Goal: Task Accomplishment & Management: Check status

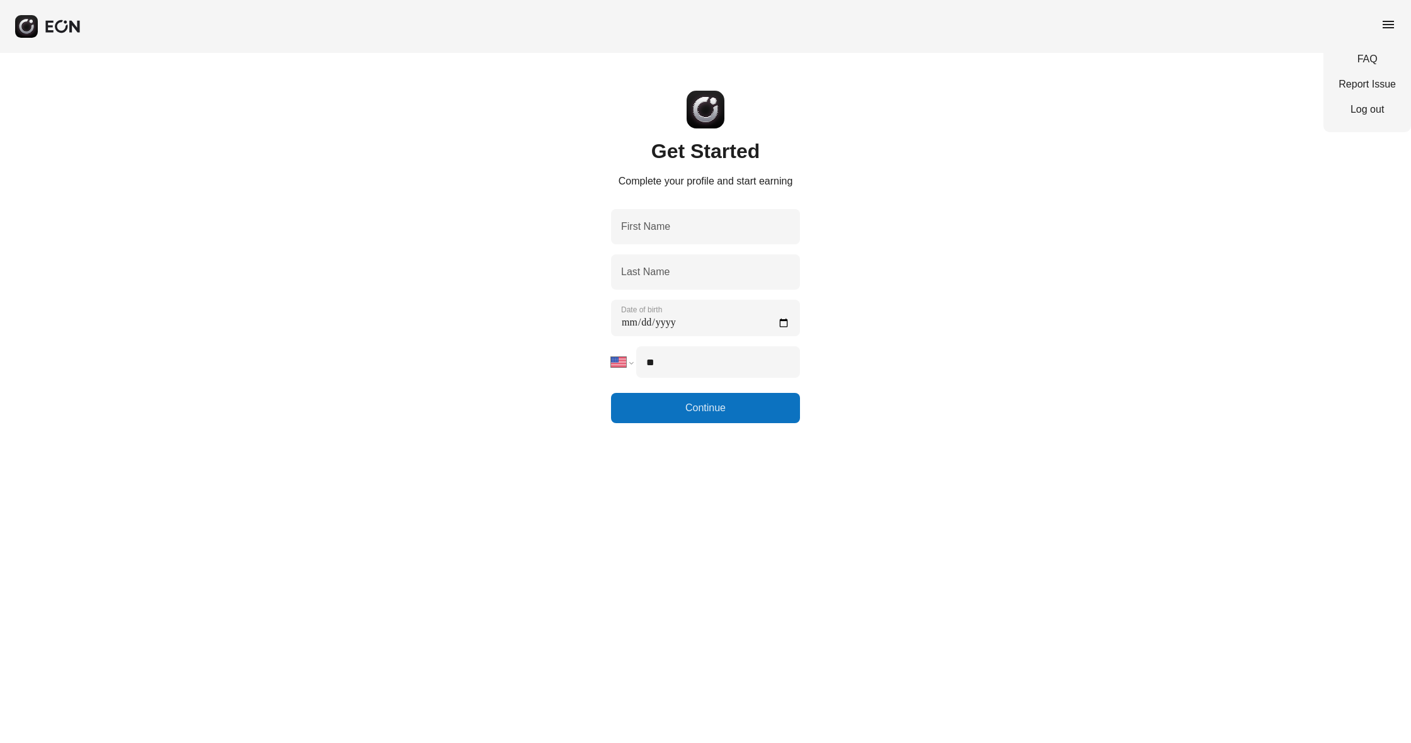
select select "**"
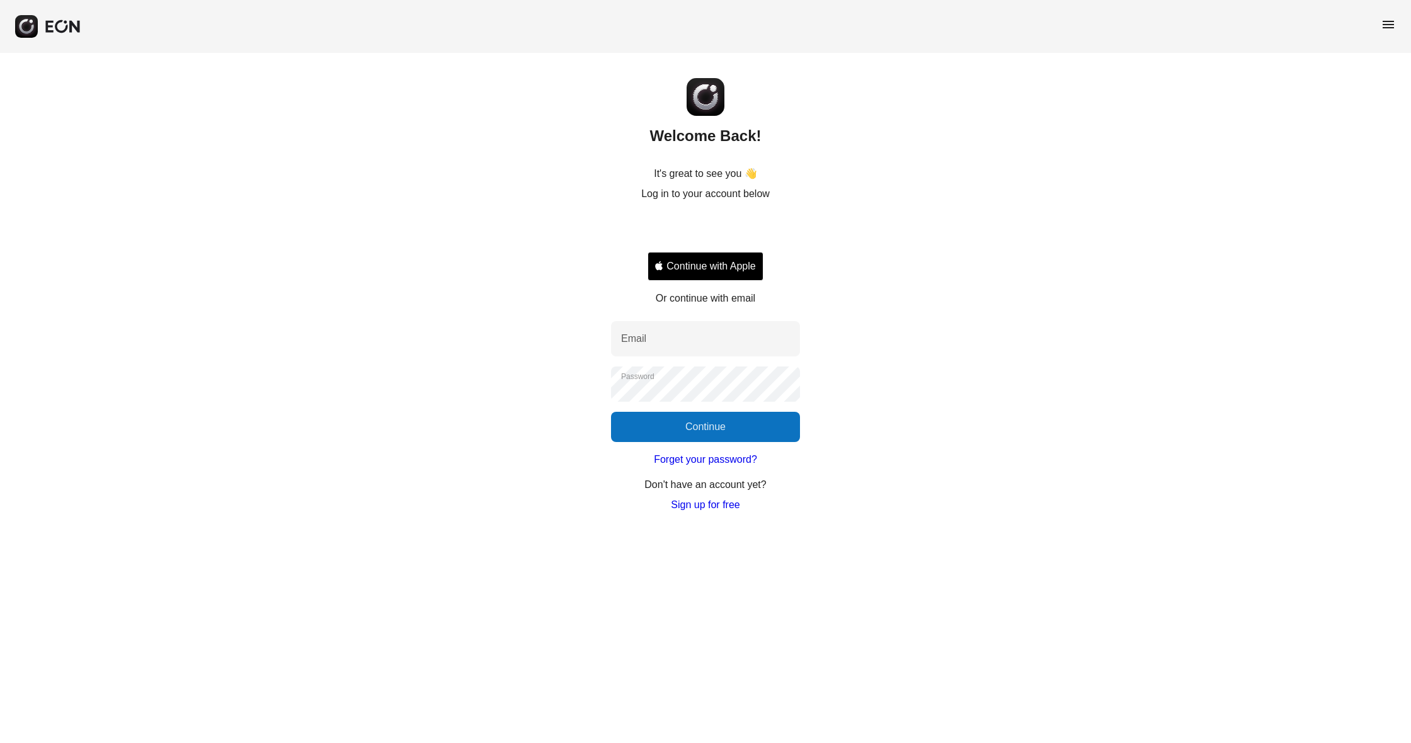
click at [712, 231] on div "Sign in with Google. Opens in new tab" at bounding box center [706, 229] width 116 height 28
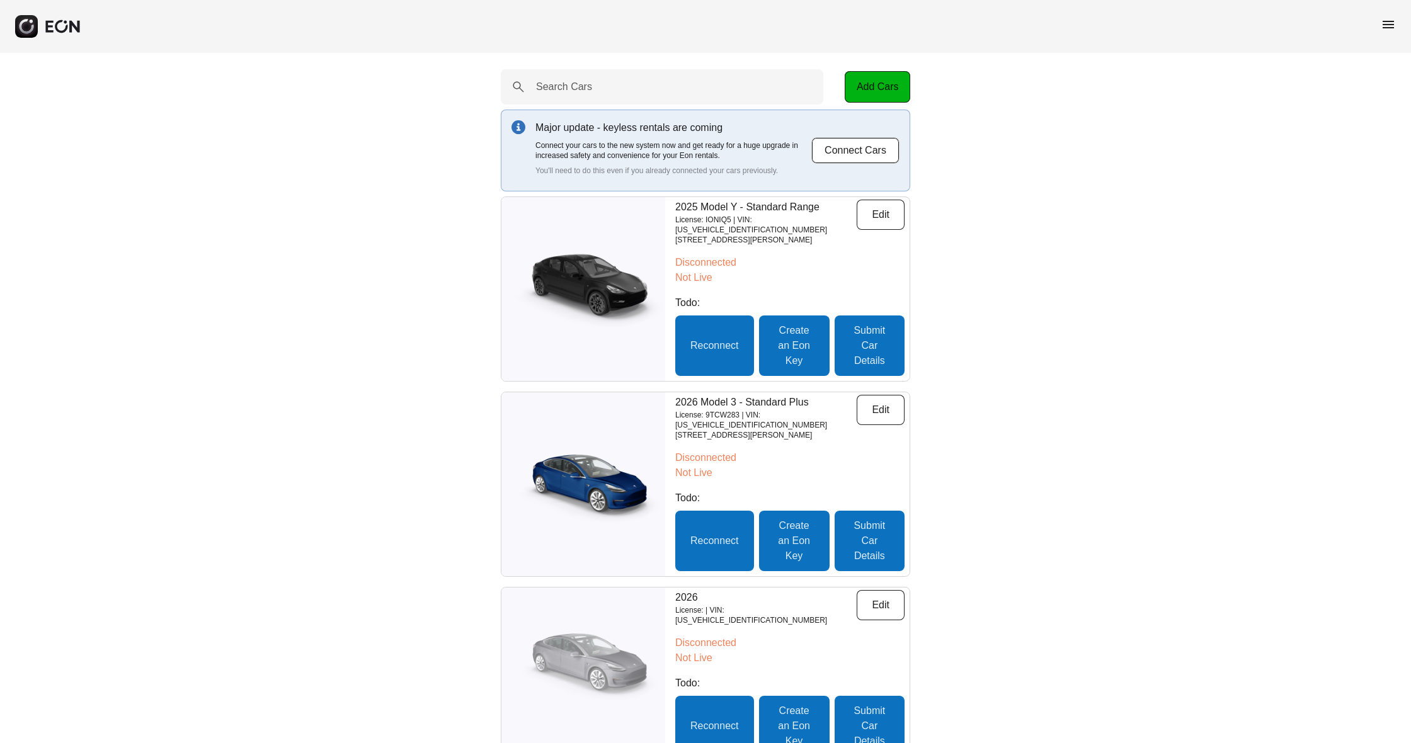
click at [1388, 24] on span "menu" at bounding box center [1388, 24] width 15 height 15
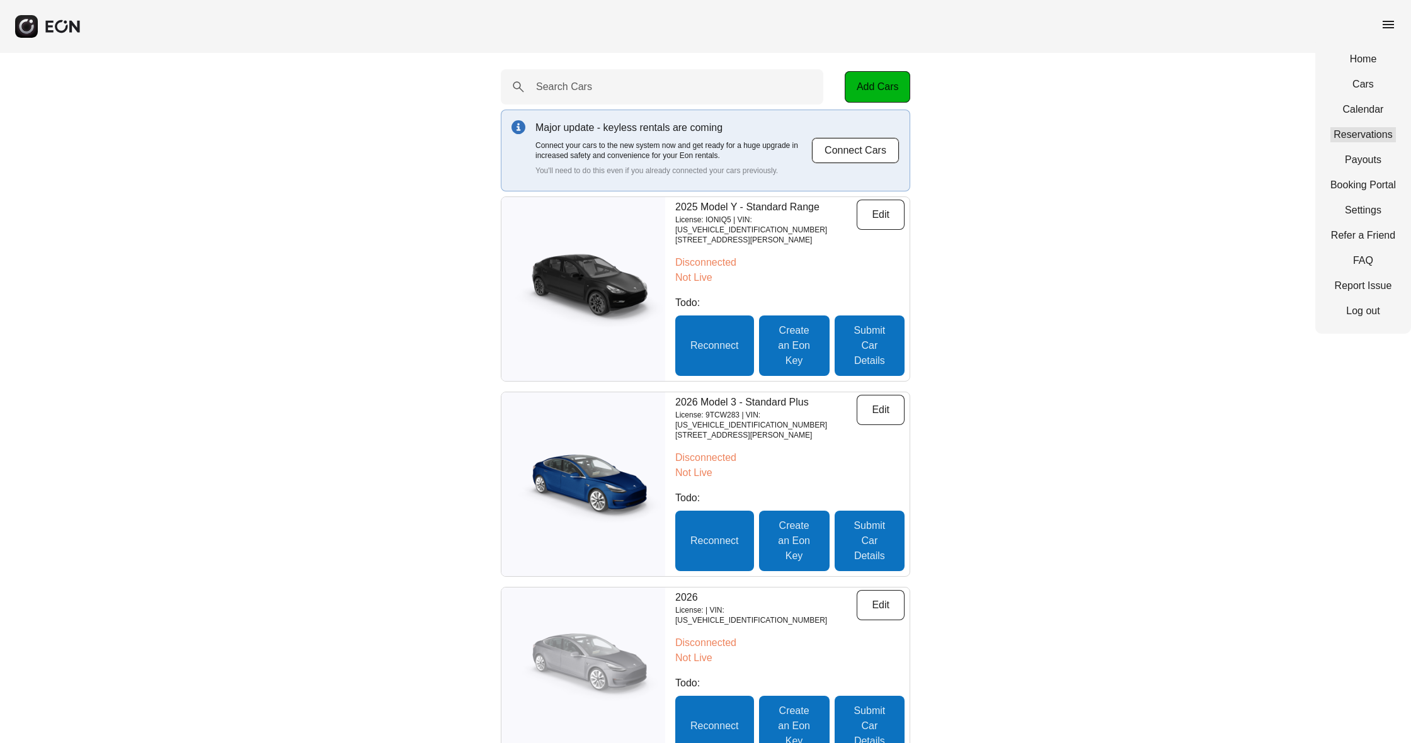
scroll to position [0, 1]
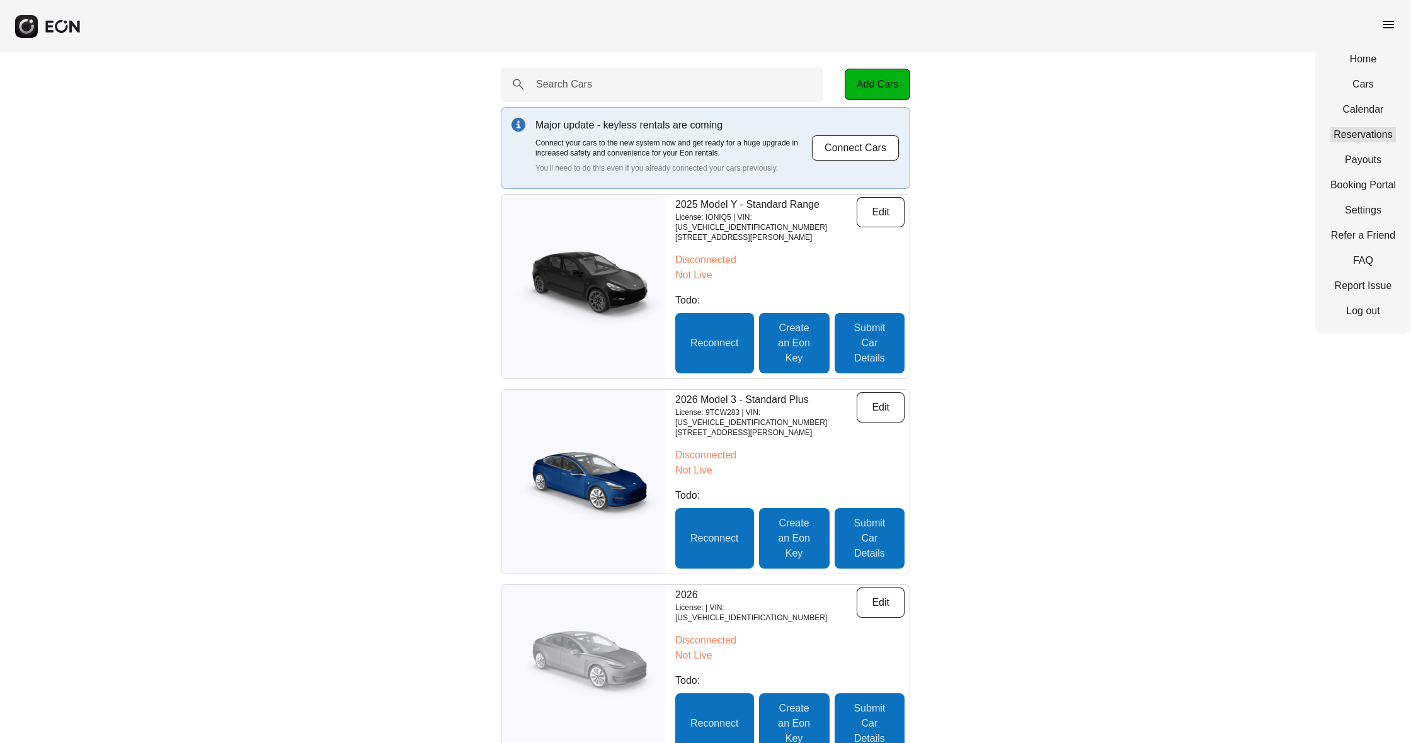
click at [1369, 137] on link "Reservations" at bounding box center [1363, 134] width 66 height 15
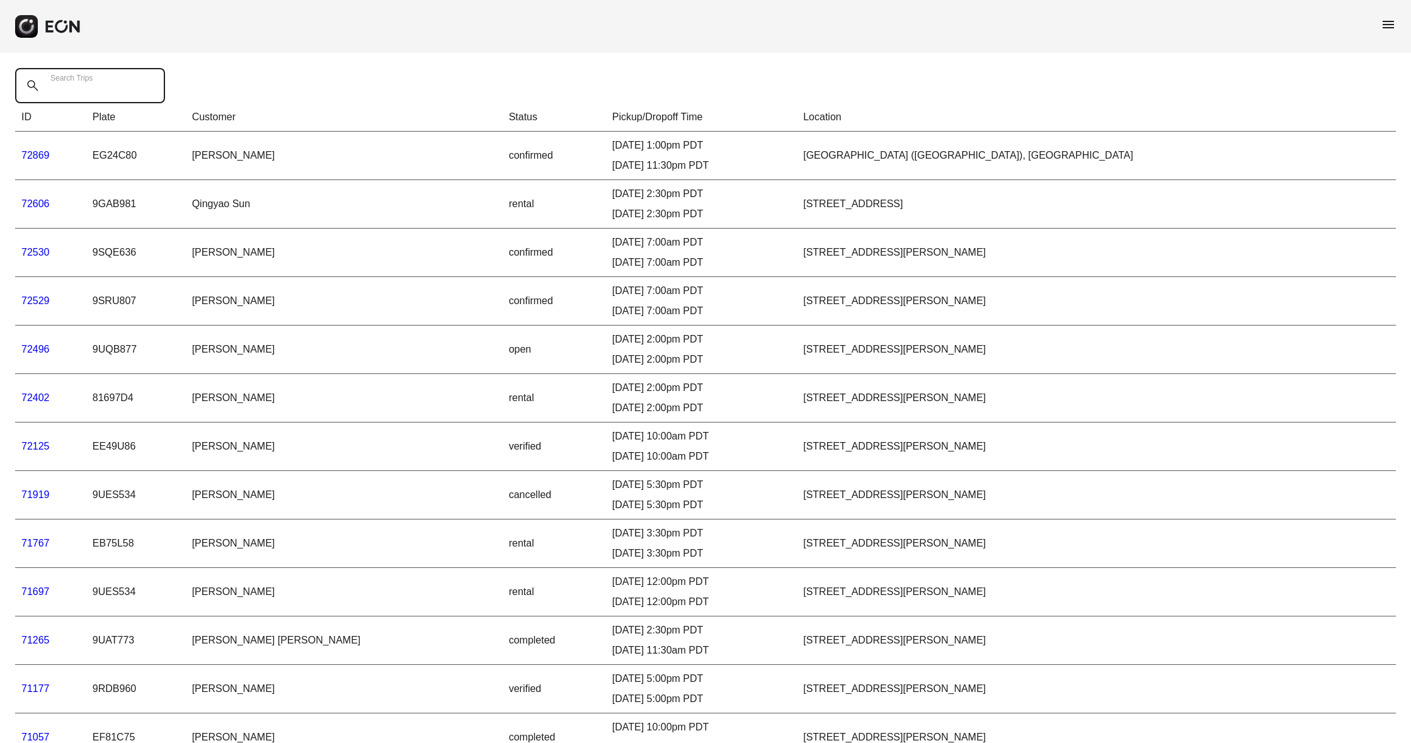
click at [142, 94] on Trips "Search Trips" at bounding box center [90, 85] width 150 height 35
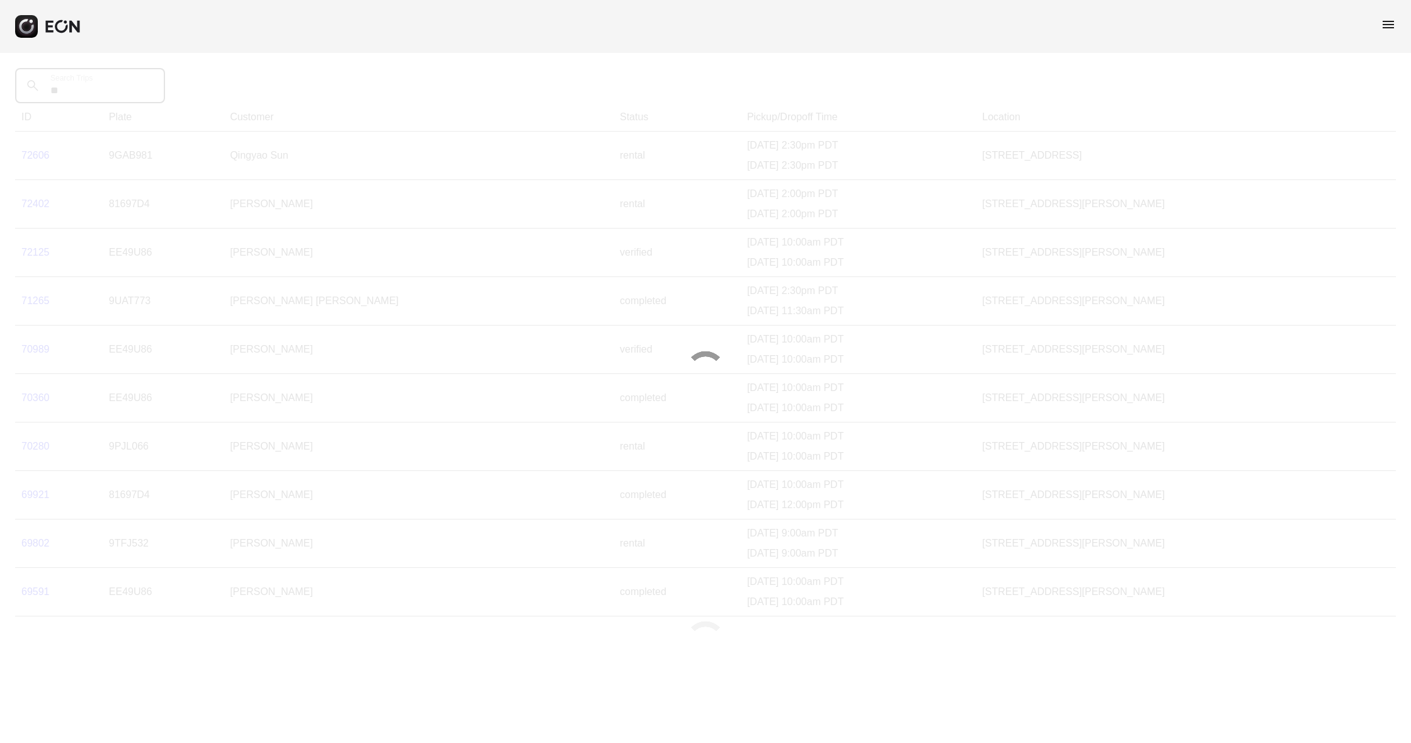
type Trips "*"
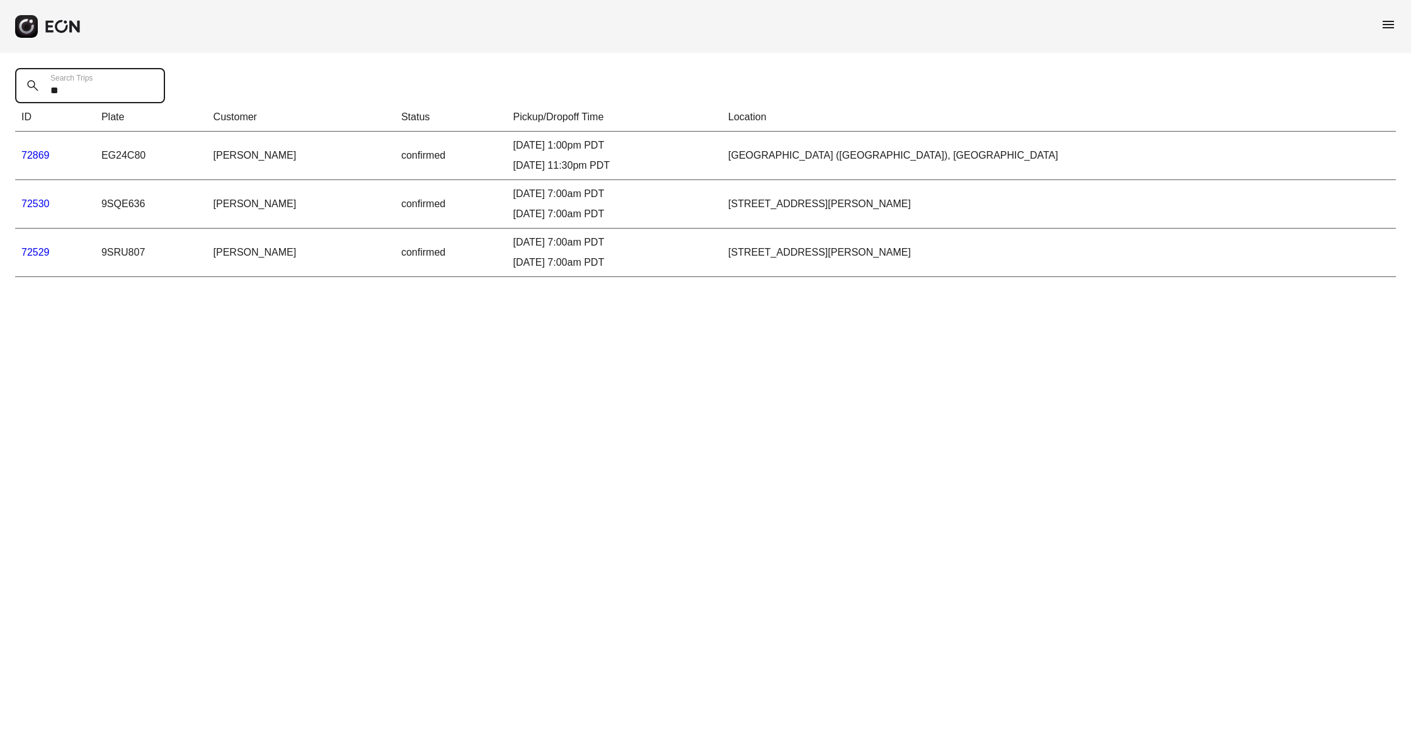
type Trips "*"
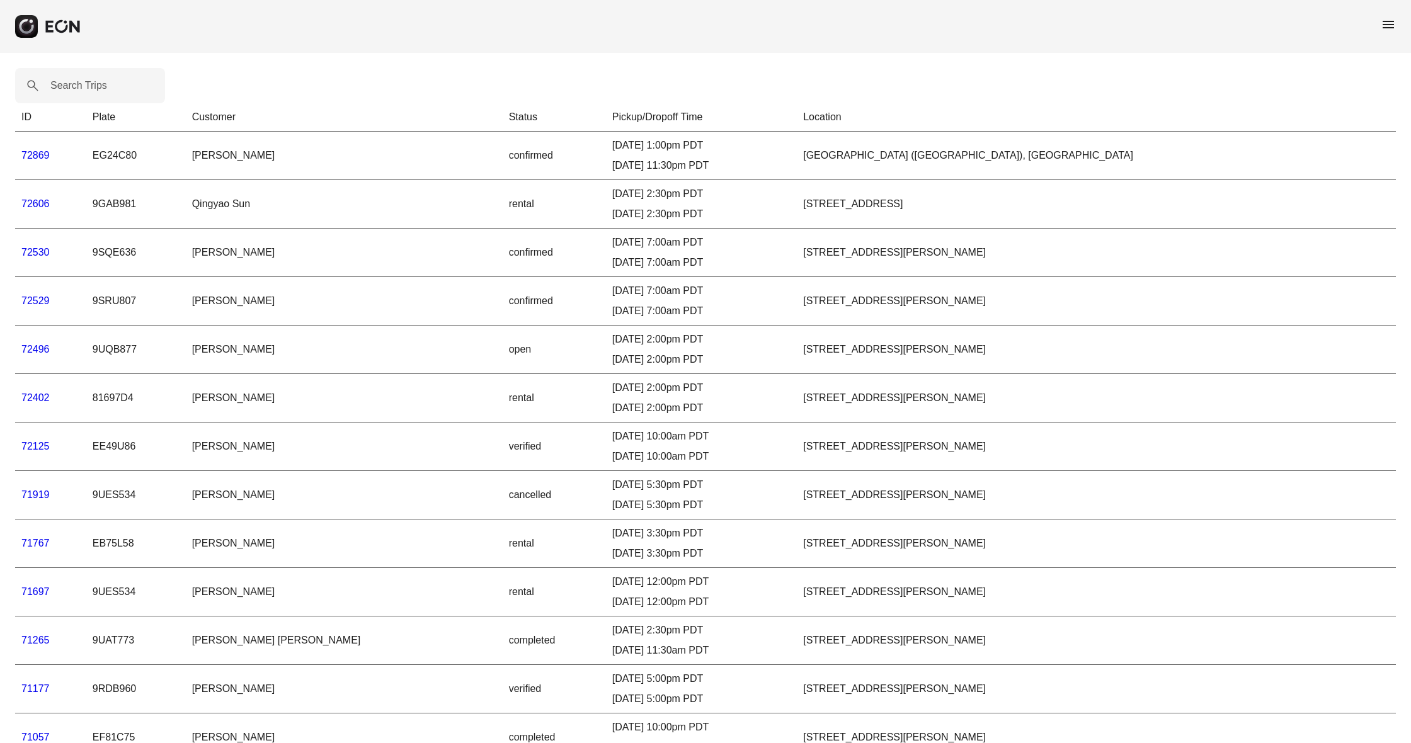
click at [40, 154] on link "72869" at bounding box center [35, 155] width 28 height 11
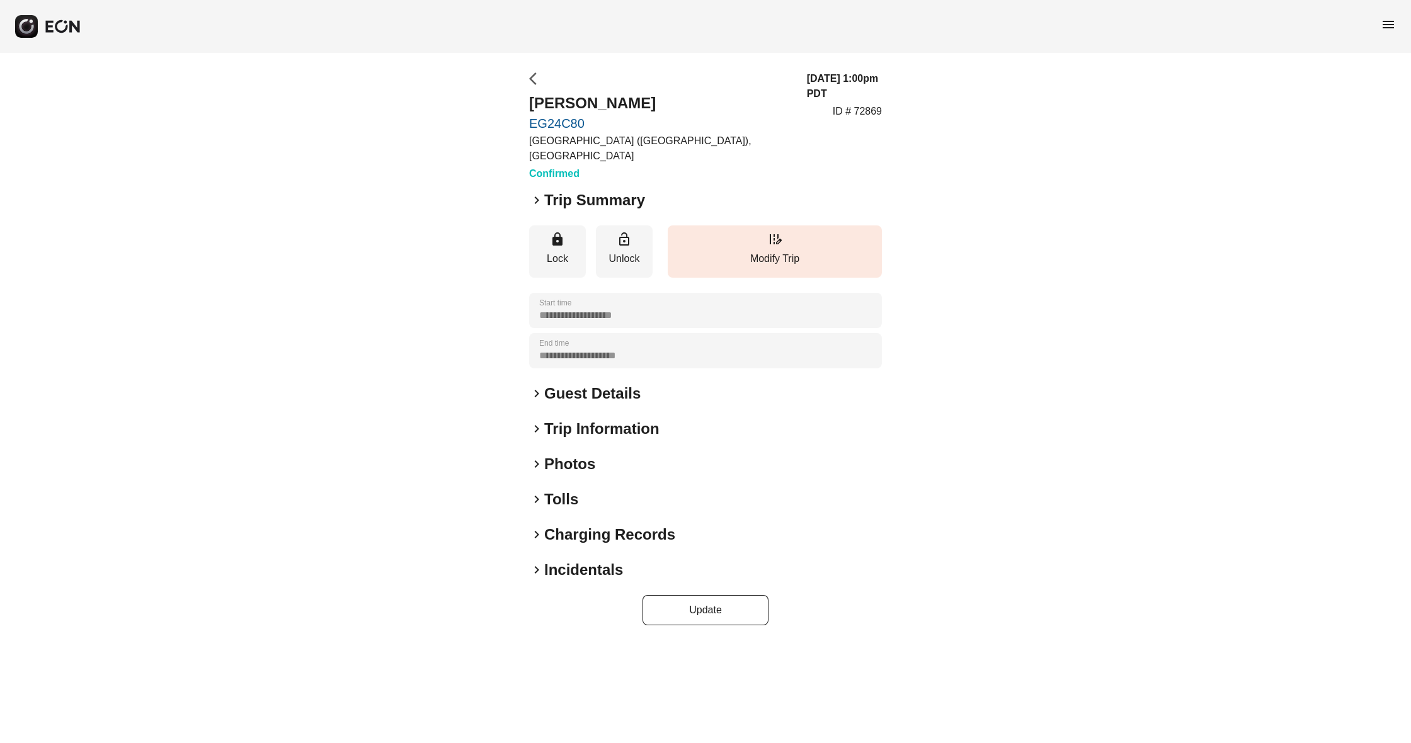
click at [535, 84] on span "arrow_back_ios" at bounding box center [536, 78] width 15 height 15
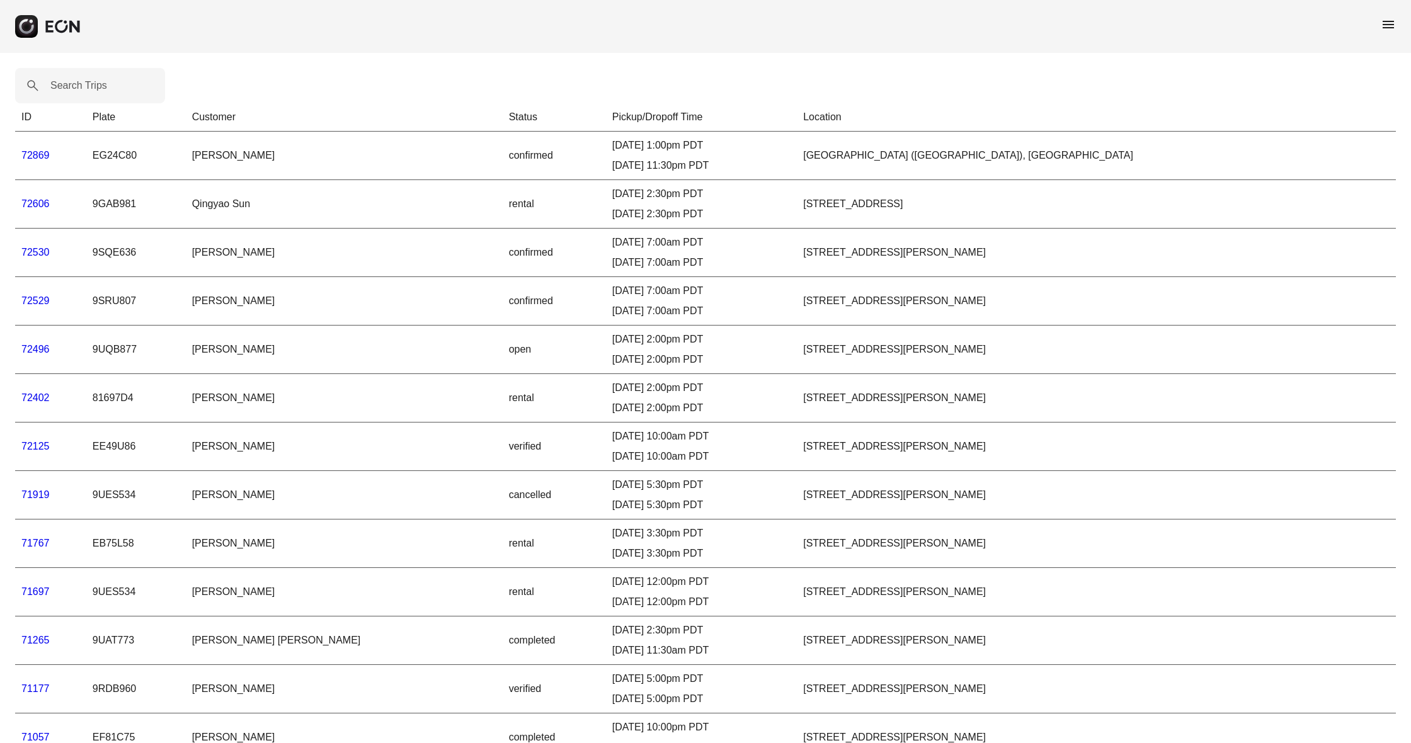
click at [48, 157] on link "72869" at bounding box center [35, 155] width 28 height 11
click at [115, 89] on Trips "Search Trips" at bounding box center [90, 85] width 150 height 35
type Trips "*"
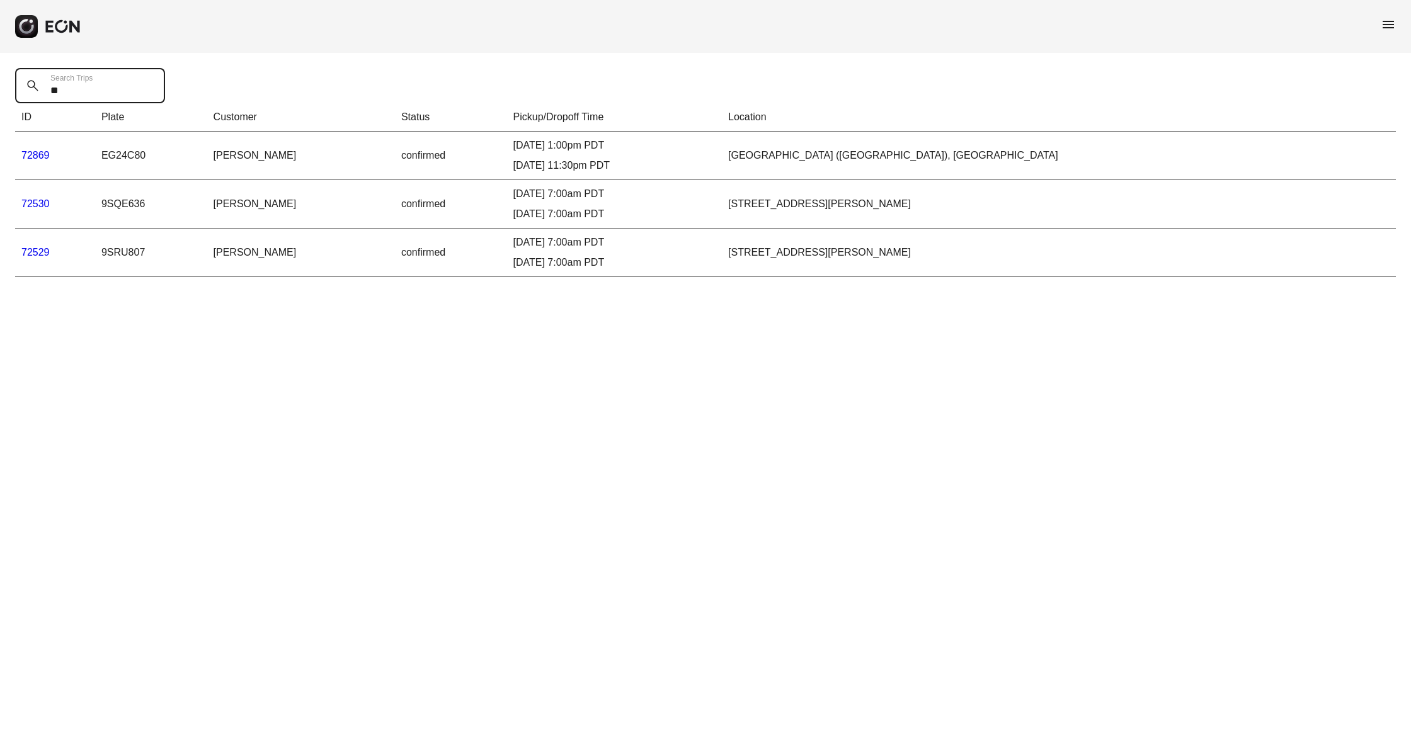
type Trips "*"
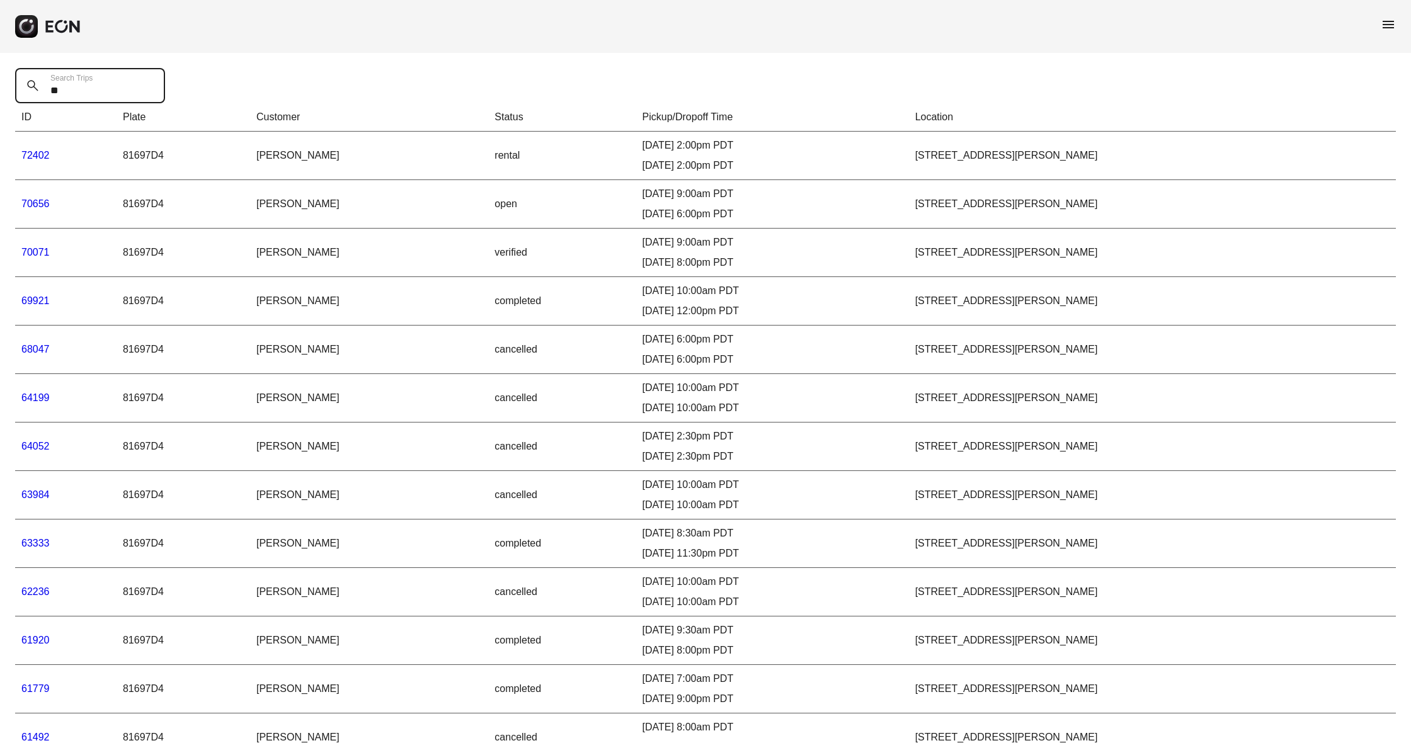
type Trips "*"
